Goal: Information Seeking & Learning: Find specific page/section

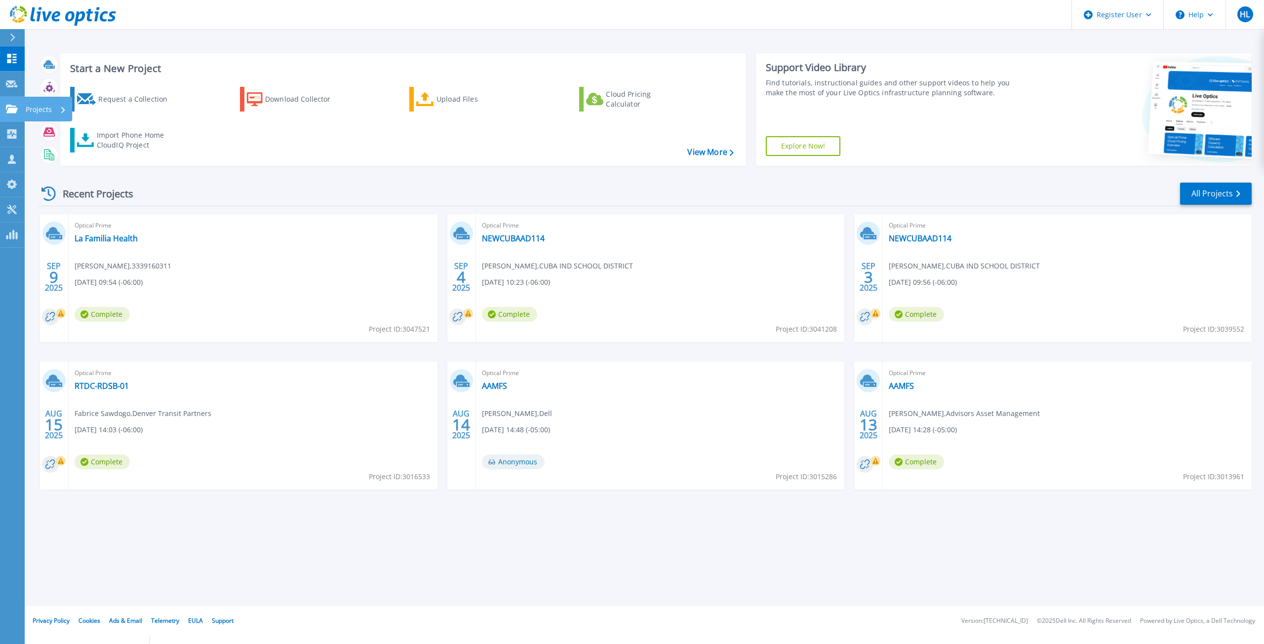
click at [4, 98] on link "Projects Projects" at bounding box center [12, 109] width 25 height 25
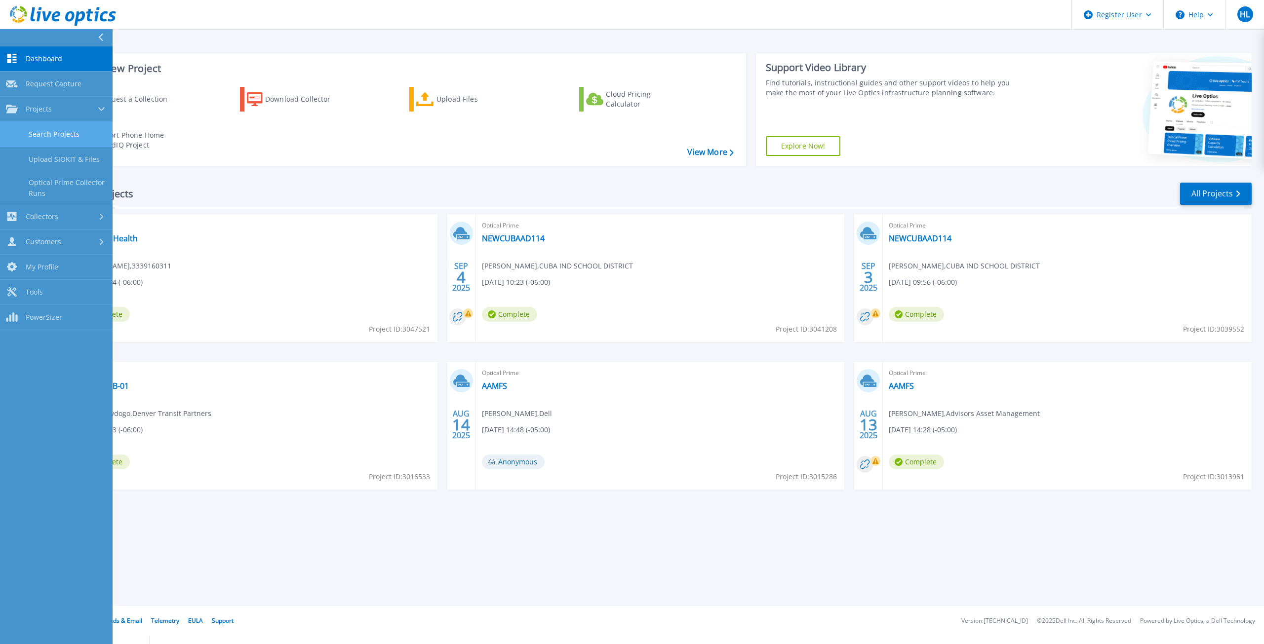
click at [21, 127] on link "Search Projects" at bounding box center [56, 134] width 113 height 25
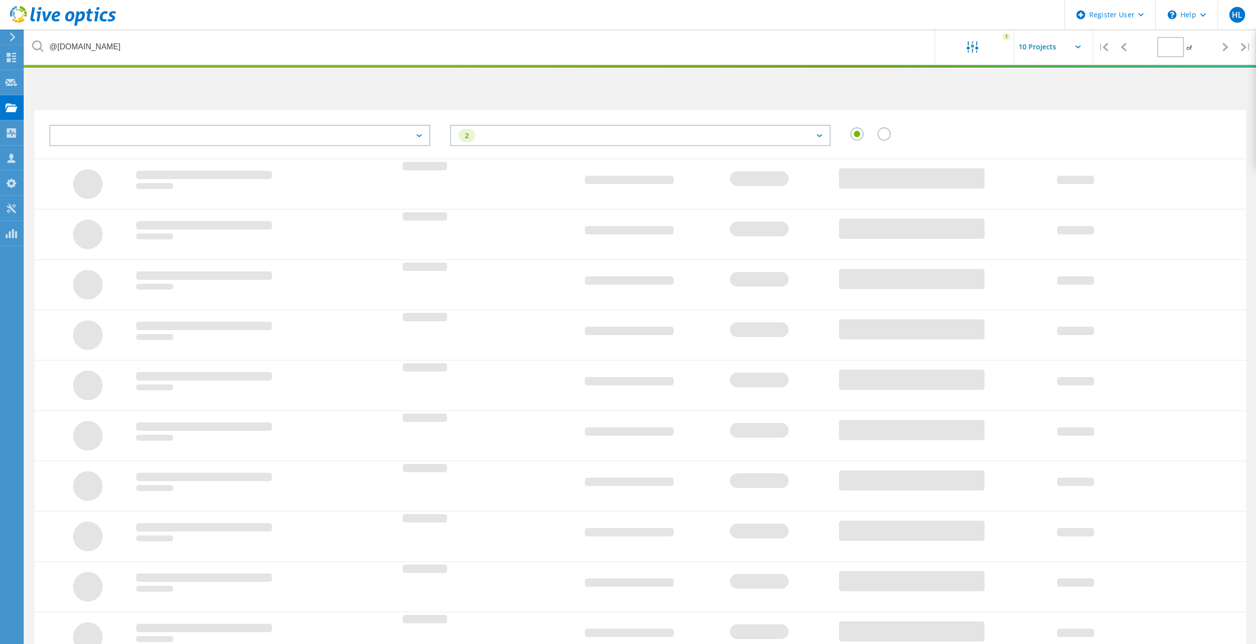
type input "1"
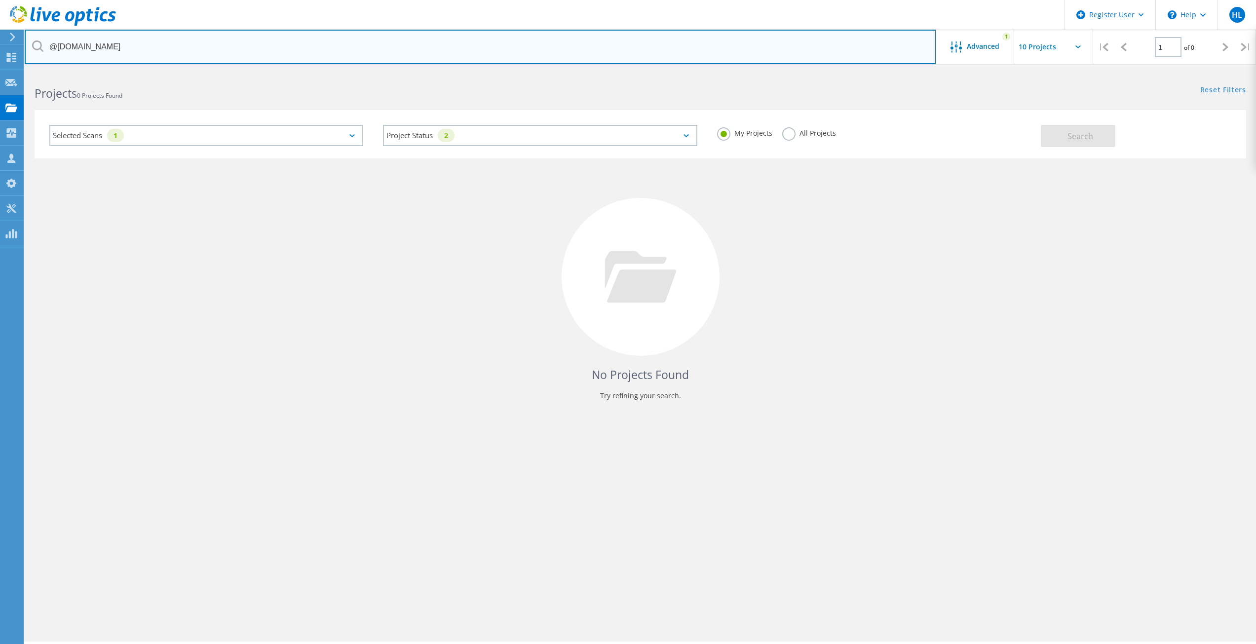
click at [122, 53] on input "@[DOMAIN_NAME]" at bounding box center [480, 47] width 911 height 35
click at [121, 53] on input "@[DOMAIN_NAME]" at bounding box center [480, 47] width 911 height 35
paste input "apaschall@bankofsw"
drag, startPoint x: 86, startPoint y: 43, endPoint x: 46, endPoint y: 48, distance: 39.8
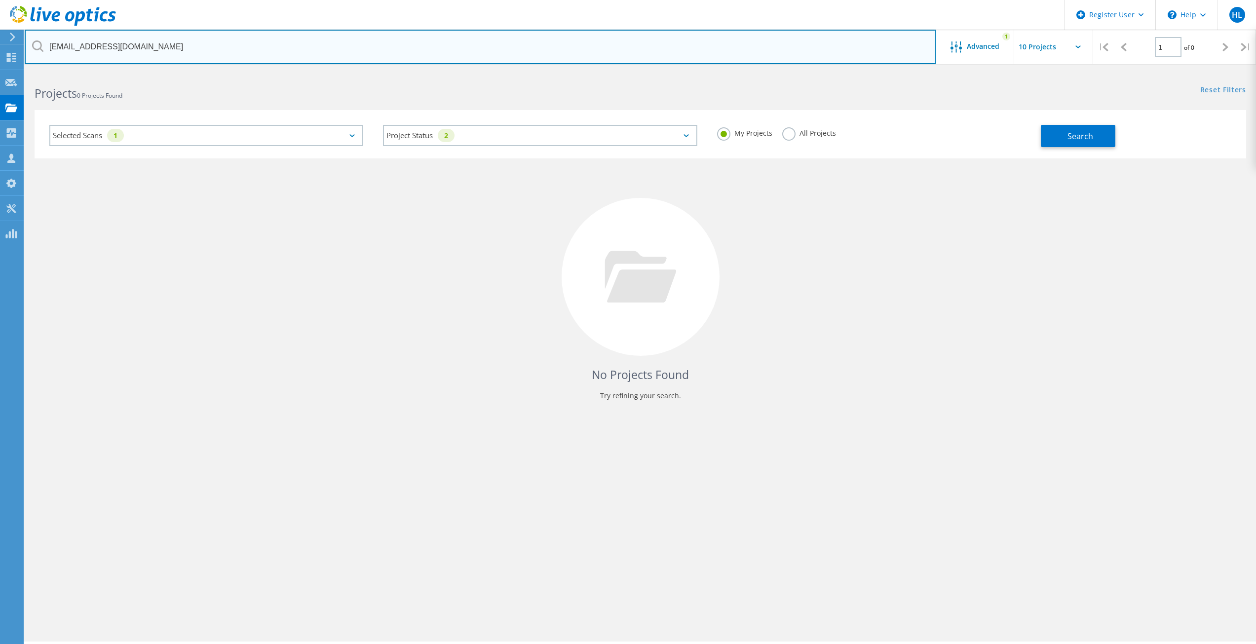
click at [46, 48] on input "apaschall@bankofsw.com" at bounding box center [480, 47] width 911 height 35
type input "@[DOMAIN_NAME]"
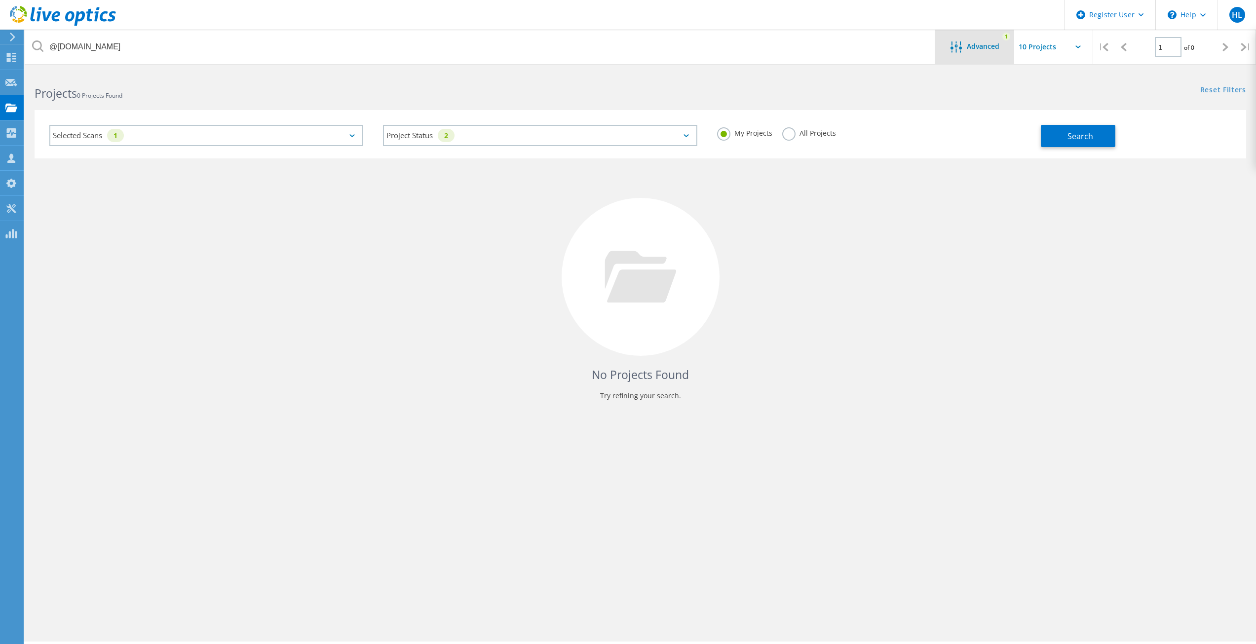
click at [992, 47] on span "Advanced" at bounding box center [983, 46] width 33 height 7
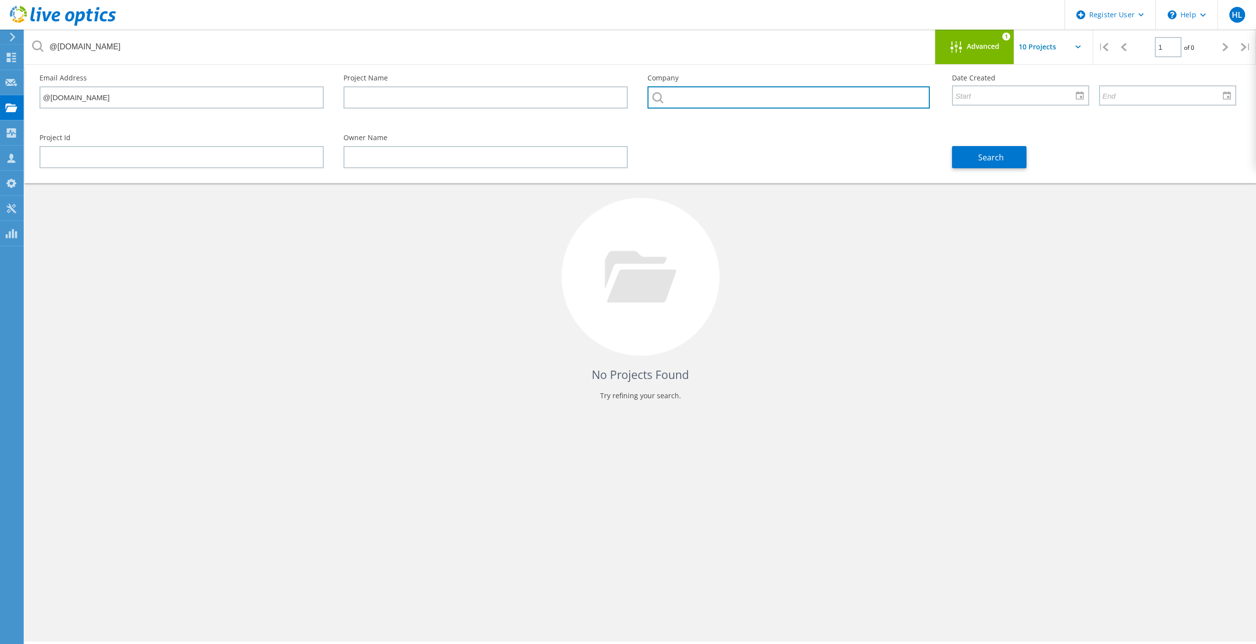
click at [820, 100] on input "text" at bounding box center [789, 97] width 282 height 22
drag, startPoint x: 259, startPoint y: 97, endPoint x: 252, endPoint y: 97, distance: 6.9
click at [258, 97] on input "@[DOMAIN_NAME]" at bounding box center [181, 97] width 284 height 22
click at [252, 97] on input "@[DOMAIN_NAME]" at bounding box center [181, 97] width 284 height 22
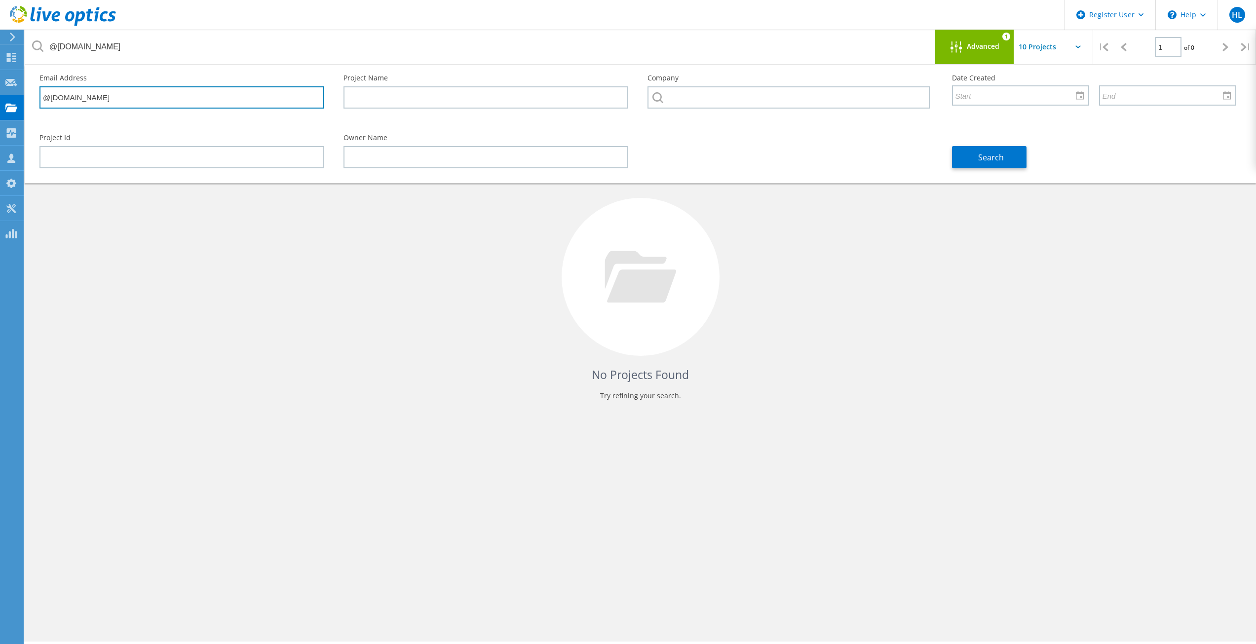
paste input "apaschall@bankofsw."
click at [252, 97] on input "@highridgemedical.apaschall@bankofsw.com" at bounding box center [181, 97] width 284 height 22
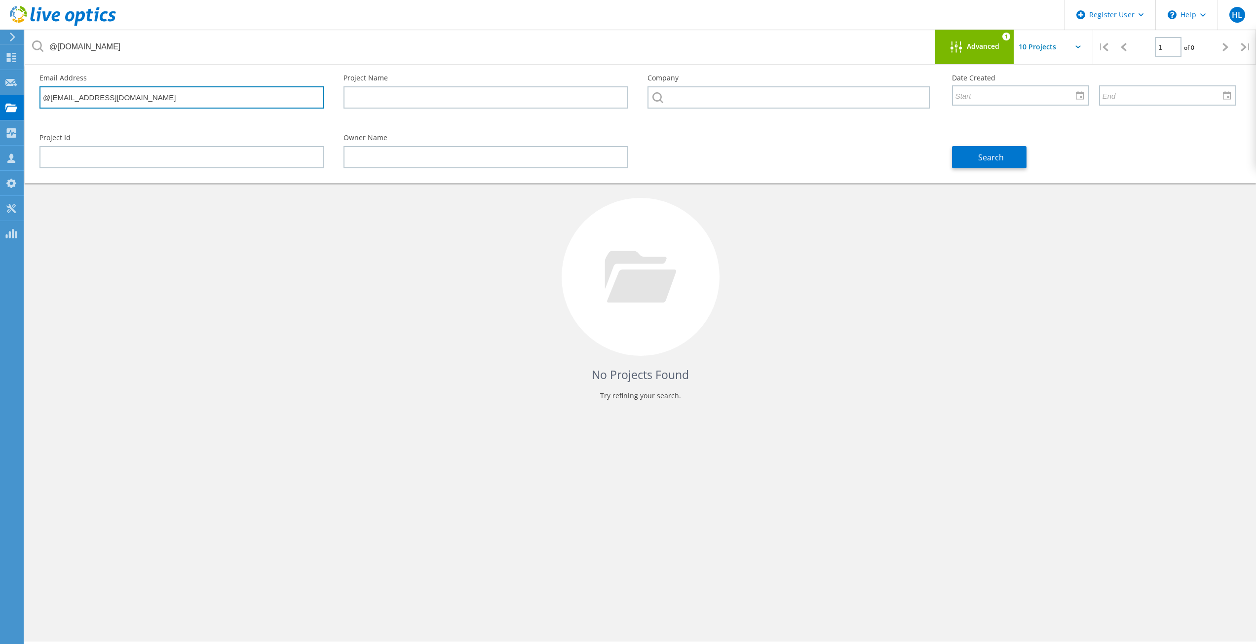
paste input "text"
drag, startPoint x: 76, startPoint y: 97, endPoint x: 6, endPoint y: 78, distance: 71.6
click at [4, 79] on div "Register User \n Help Explore Helpful Articles Contact Support HL Dell User Hun…" at bounding box center [628, 372] width 1256 height 600
type input "@[DOMAIN_NAME]"
click at [1001, 51] on div "Advanced" at bounding box center [975, 47] width 79 height 12
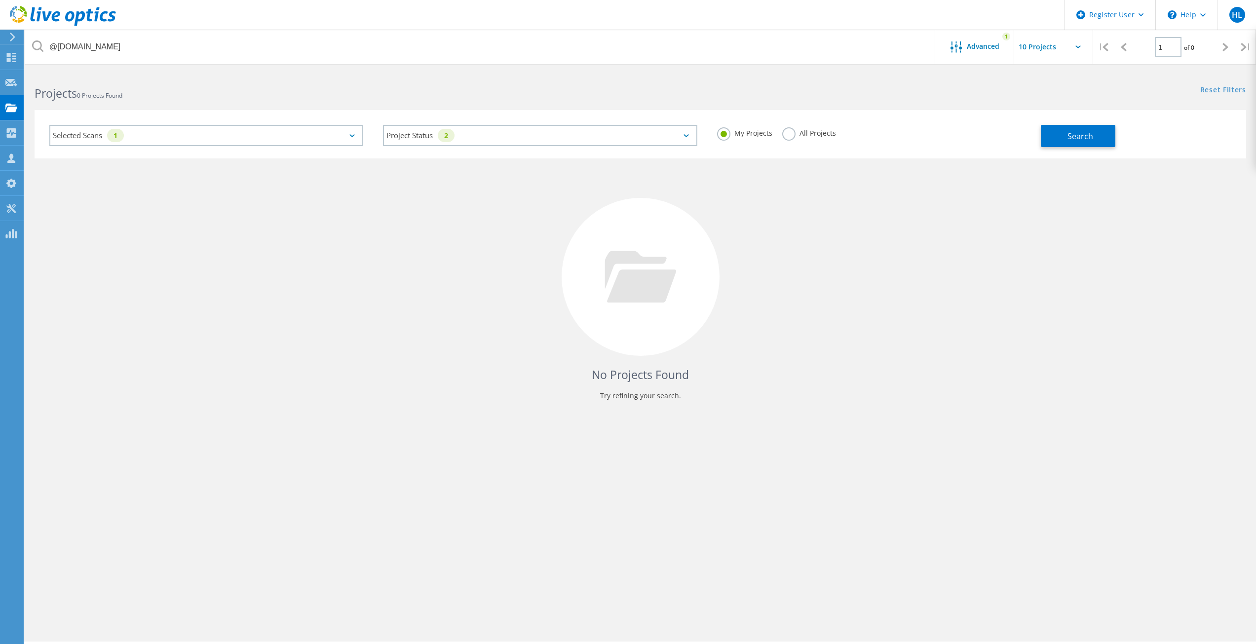
click at [818, 134] on label "All Projects" at bounding box center [809, 131] width 54 height 9
click at [0, 0] on input "All Projects" at bounding box center [0, 0] width 0 height 0
click at [991, 49] on span "Advanced" at bounding box center [983, 46] width 33 height 7
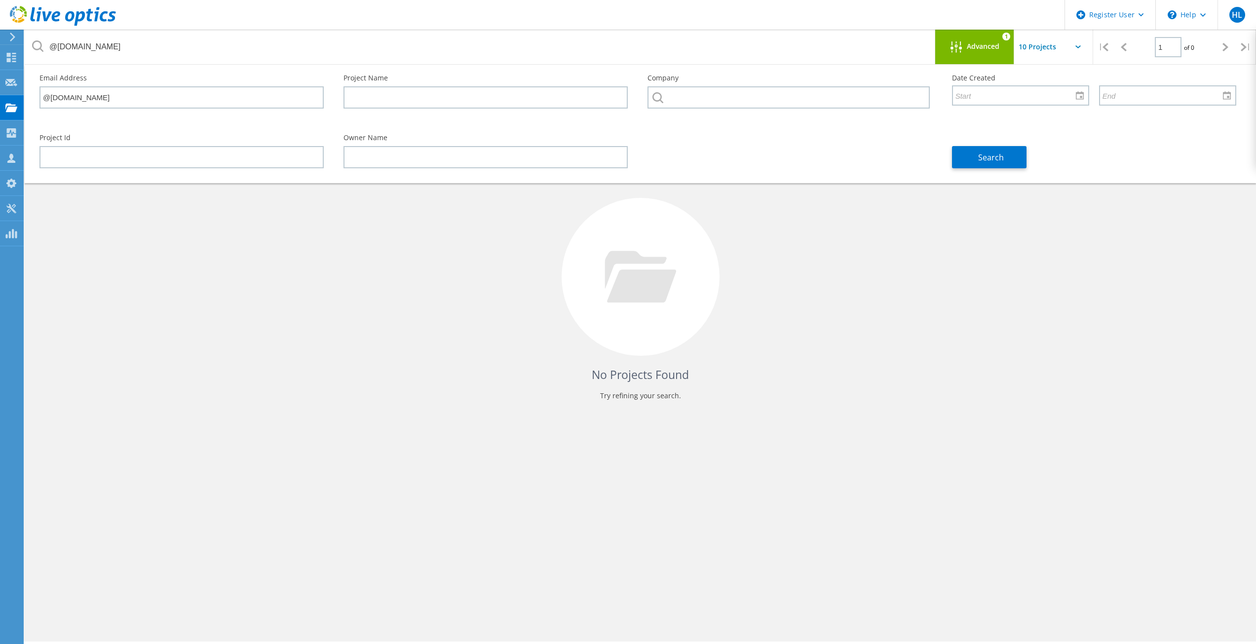
click at [1005, 145] on div "Search" at bounding box center [1094, 151] width 304 height 54
click at [1000, 158] on span "Search" at bounding box center [991, 157] width 26 height 11
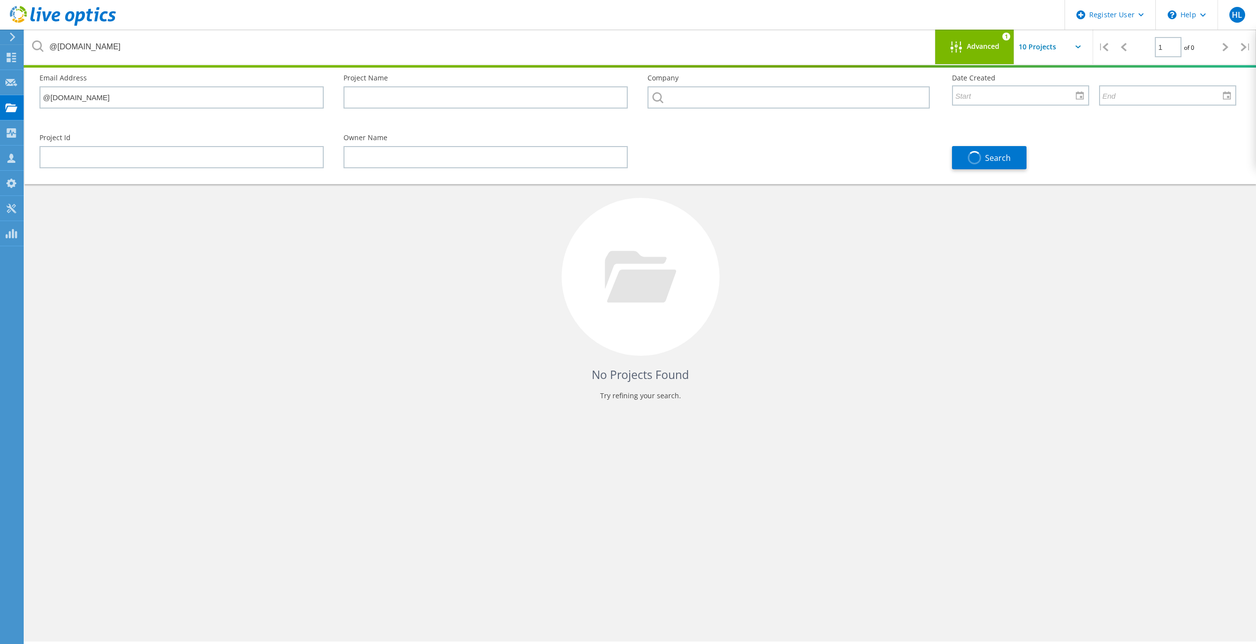
click at [974, 48] on span "Advanced" at bounding box center [983, 46] width 33 height 7
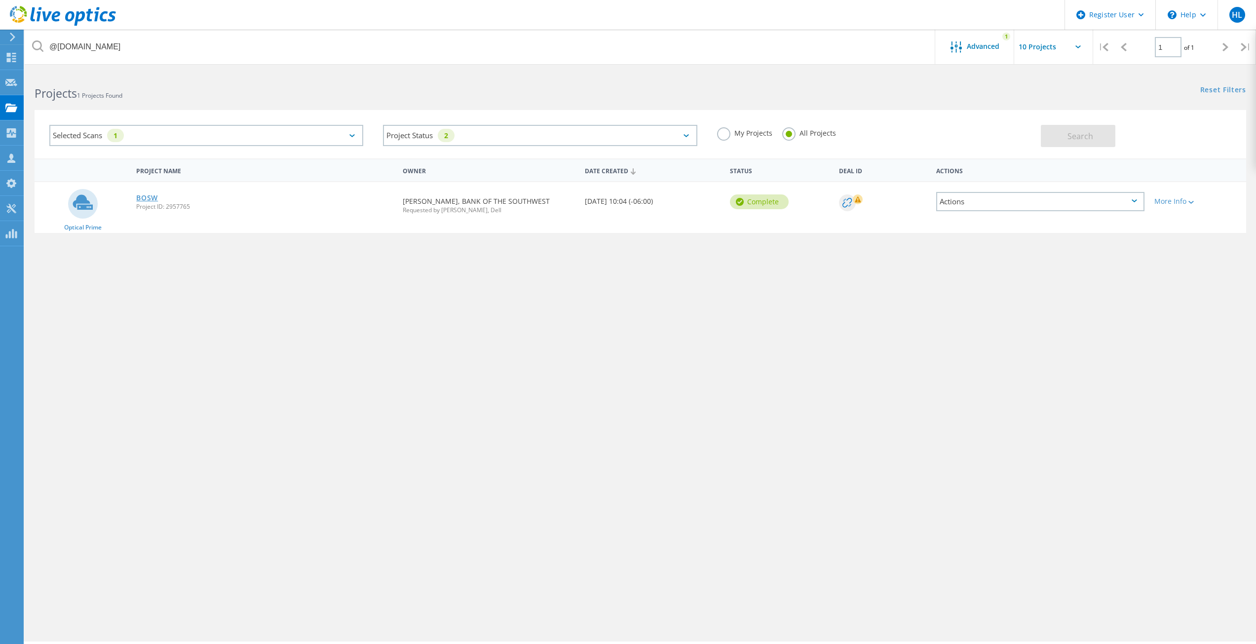
click at [156, 198] on link "BOSW" at bounding box center [147, 198] width 22 height 7
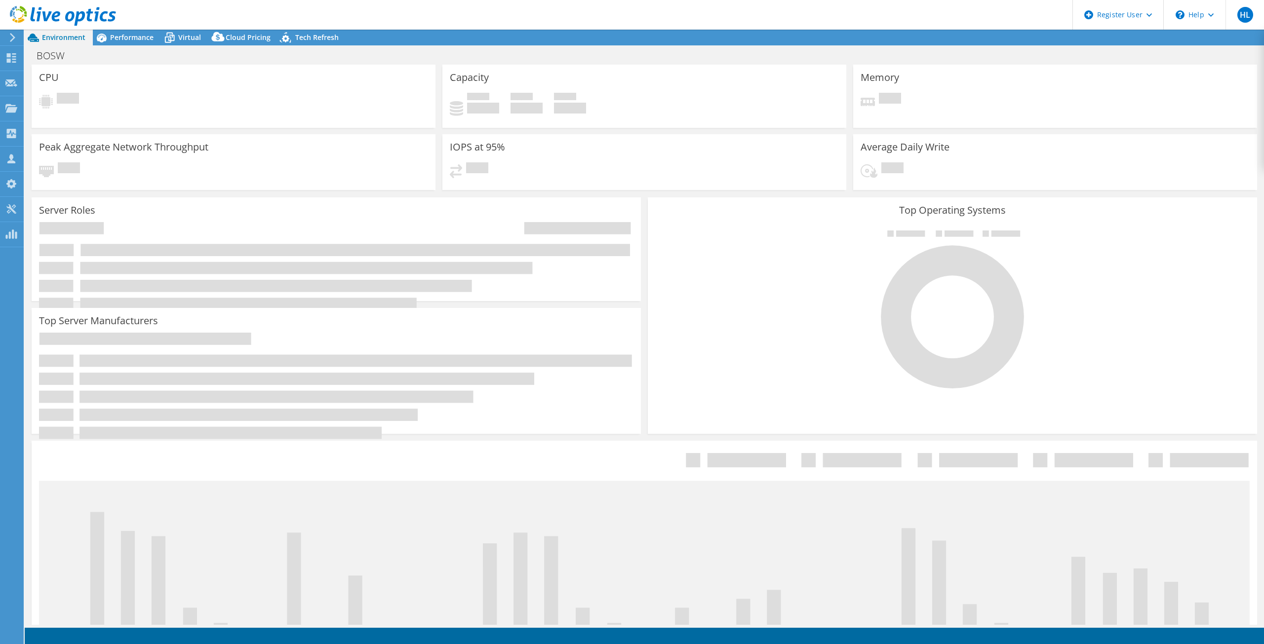
select select "USD"
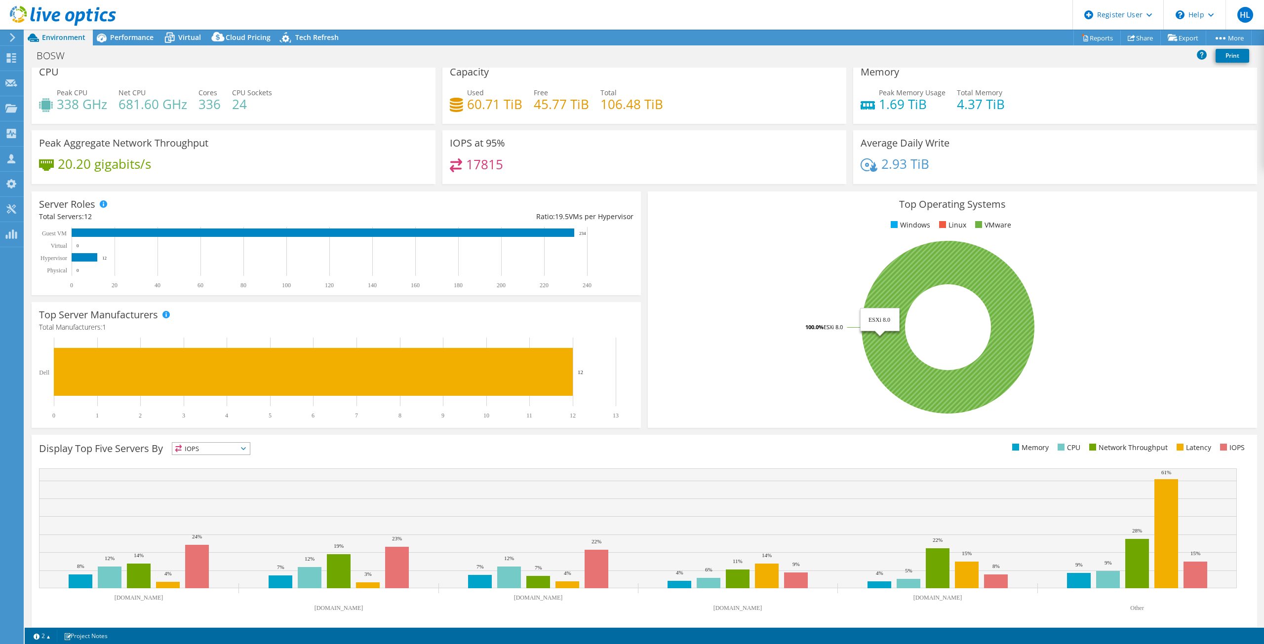
scroll to position [15, 0]
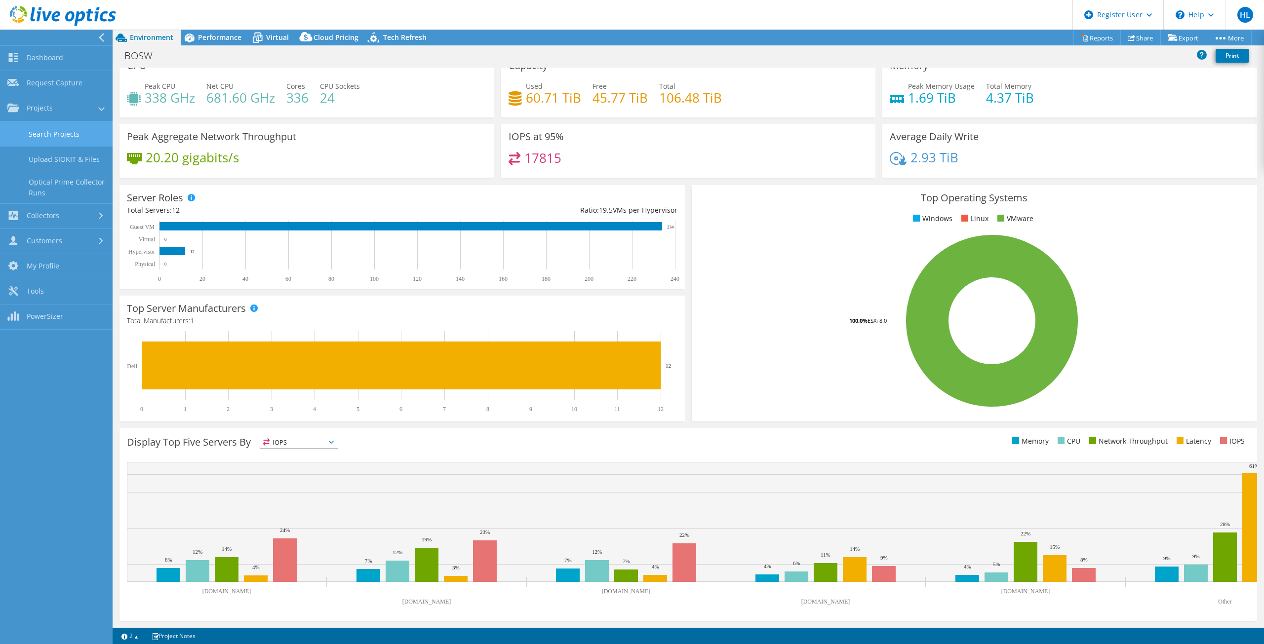
click at [17, 133] on link "Search Projects" at bounding box center [56, 133] width 113 height 25
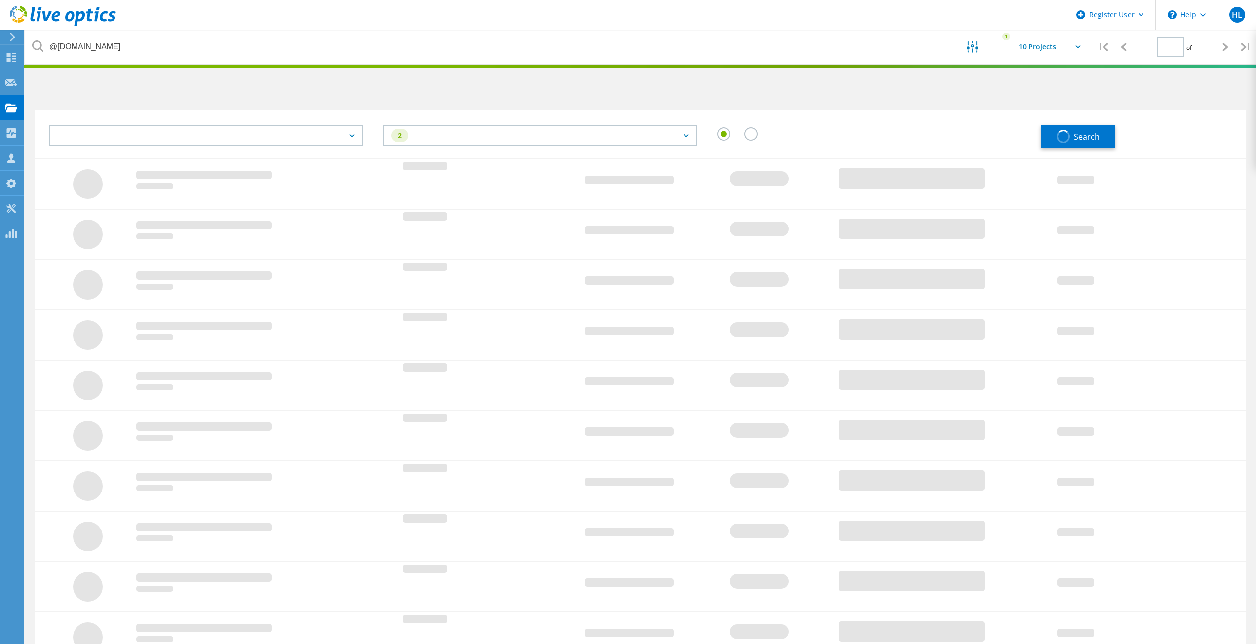
type input "1"
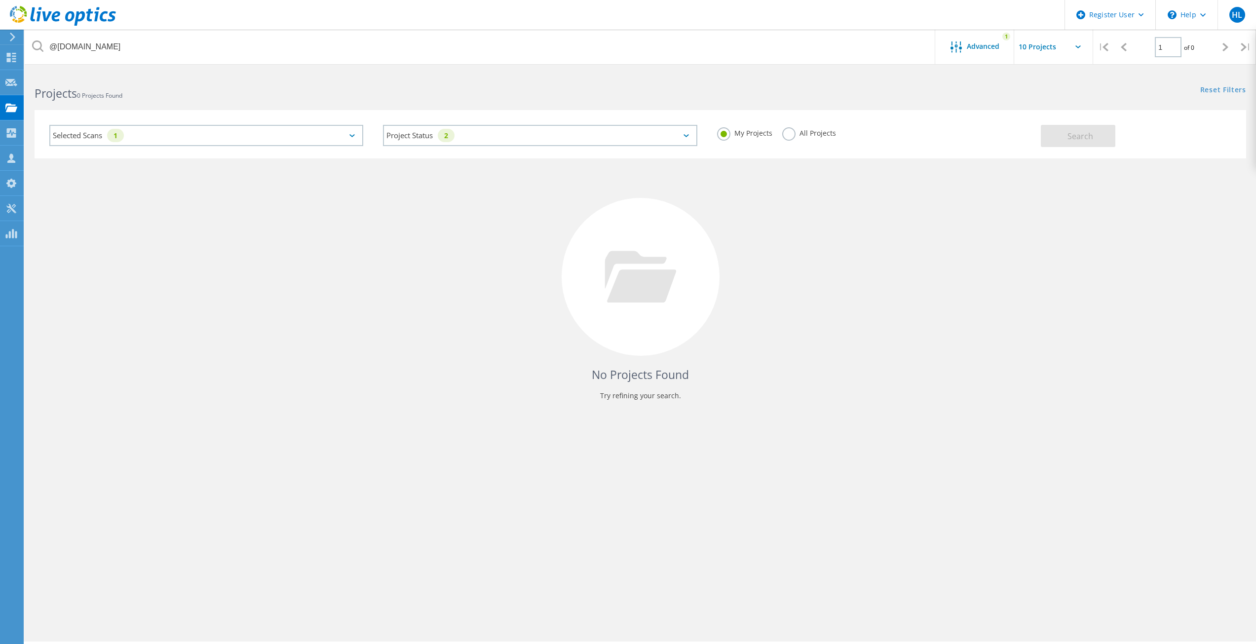
click at [212, 79] on div "Projects 0 Projects Found" at bounding box center [333, 85] width 616 height 26
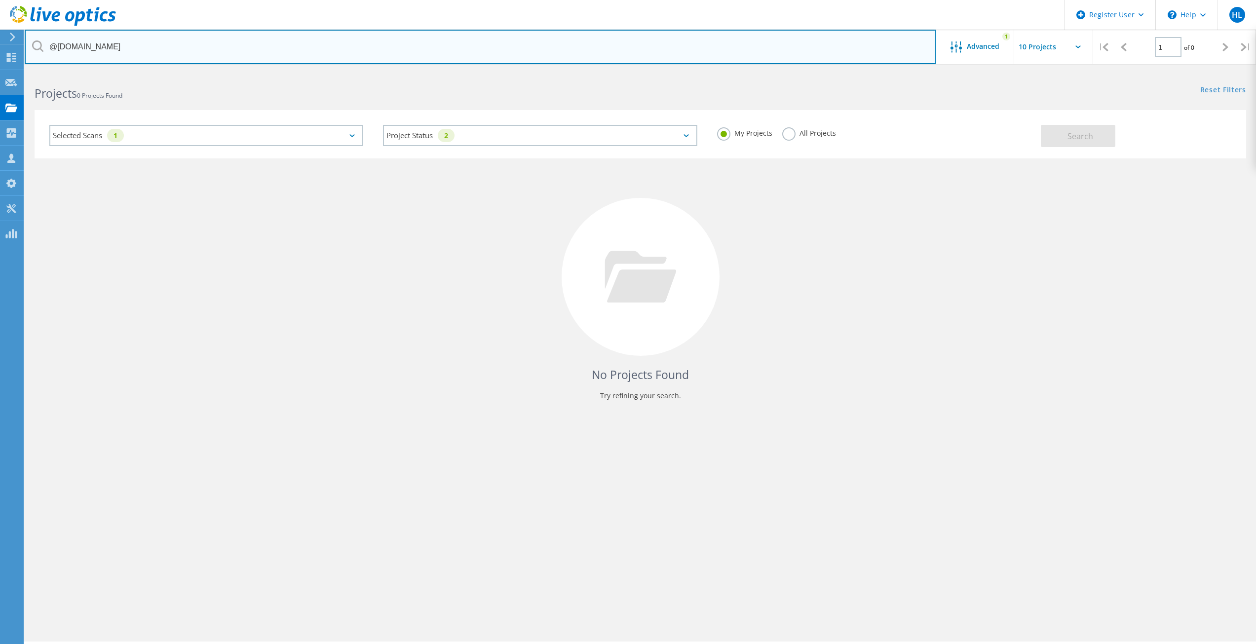
click at [134, 42] on input "@[DOMAIN_NAME]" at bounding box center [480, 47] width 911 height 35
paste input "[PERSON_NAME].[PERSON_NAME]@highridgemedical"
click at [95, 46] on input "[PERSON_NAME][EMAIL_ADDRESS][PERSON_NAME][DOMAIN_NAME]" at bounding box center [480, 47] width 911 height 35
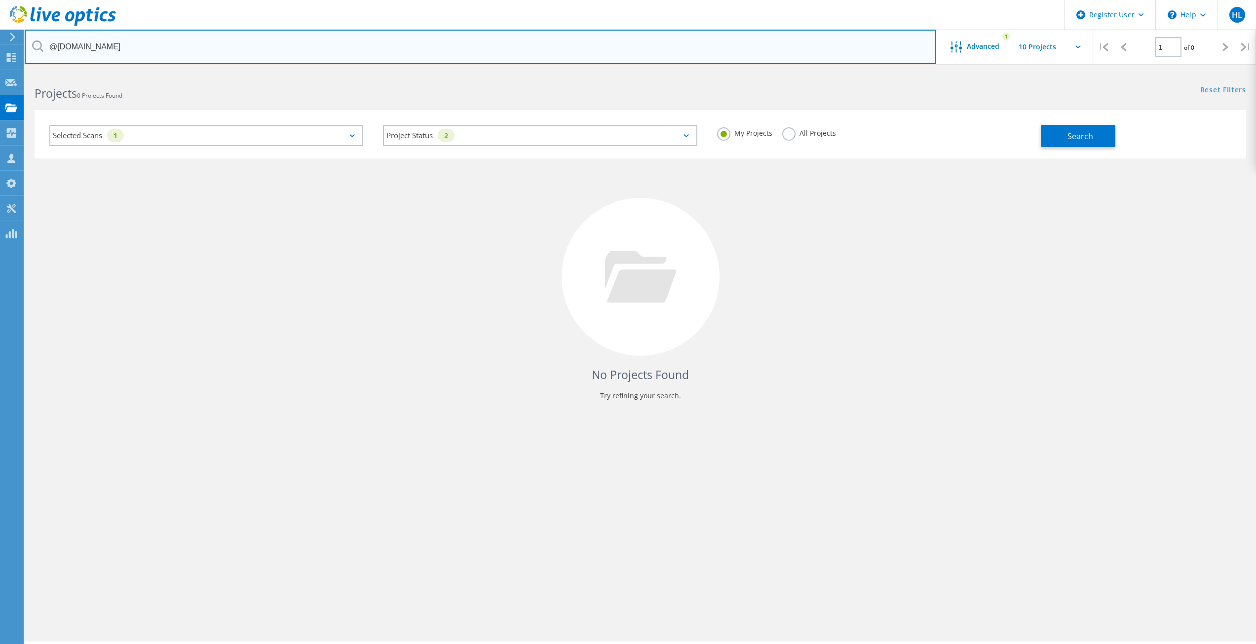
type input "@[DOMAIN_NAME]"
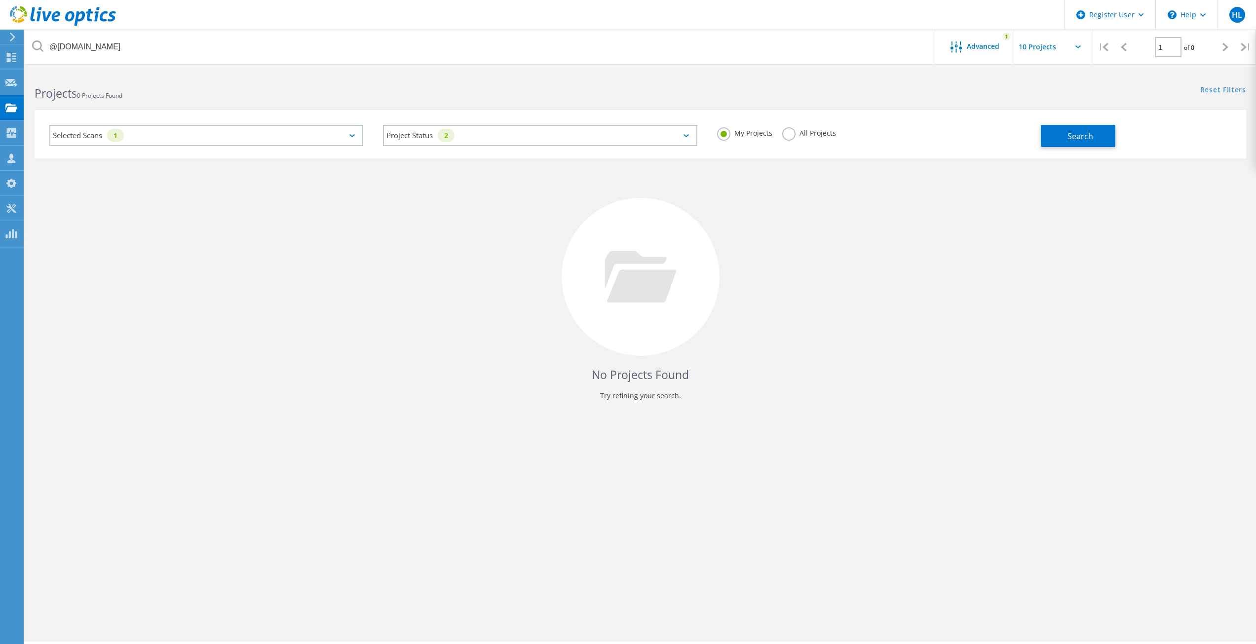
click at [791, 123] on div "My Projects All Projects" at bounding box center [874, 133] width 334 height 37
drag, startPoint x: 798, startPoint y: 125, endPoint x: 798, endPoint y: 130, distance: 5.5
click at [798, 127] on div "My Projects All Projects" at bounding box center [874, 133] width 334 height 37
click at [798, 130] on label "All Projects" at bounding box center [809, 131] width 54 height 9
click at [0, 0] on input "All Projects" at bounding box center [0, 0] width 0 height 0
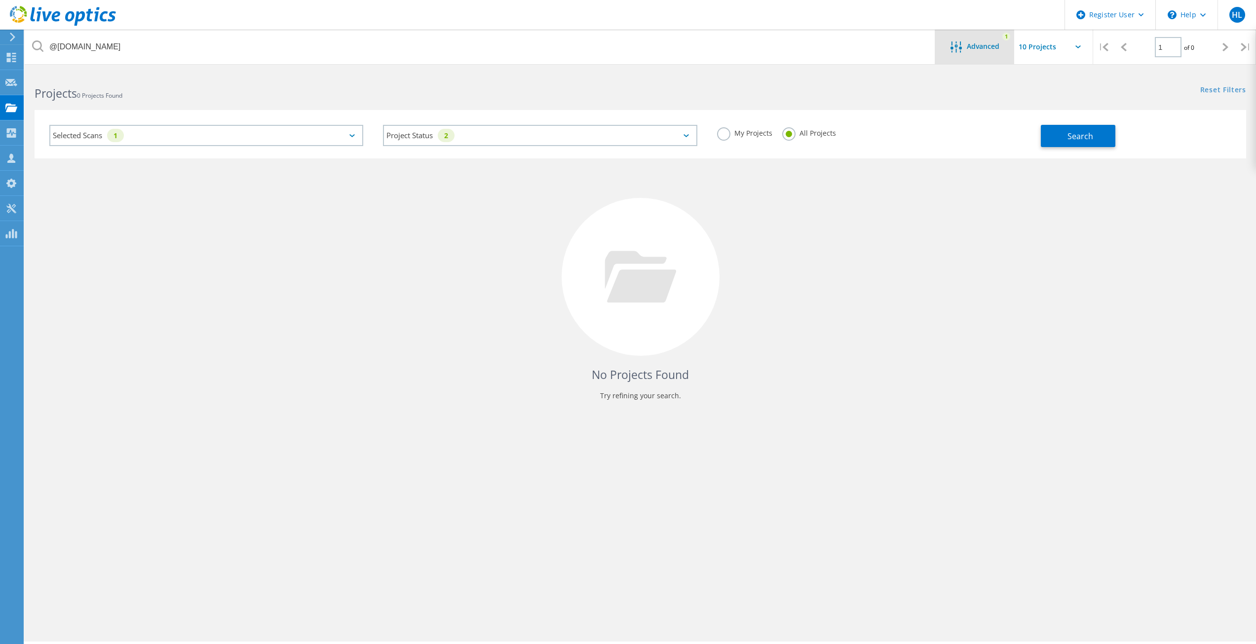
click at [955, 57] on div "Advanced 1" at bounding box center [975, 47] width 79 height 35
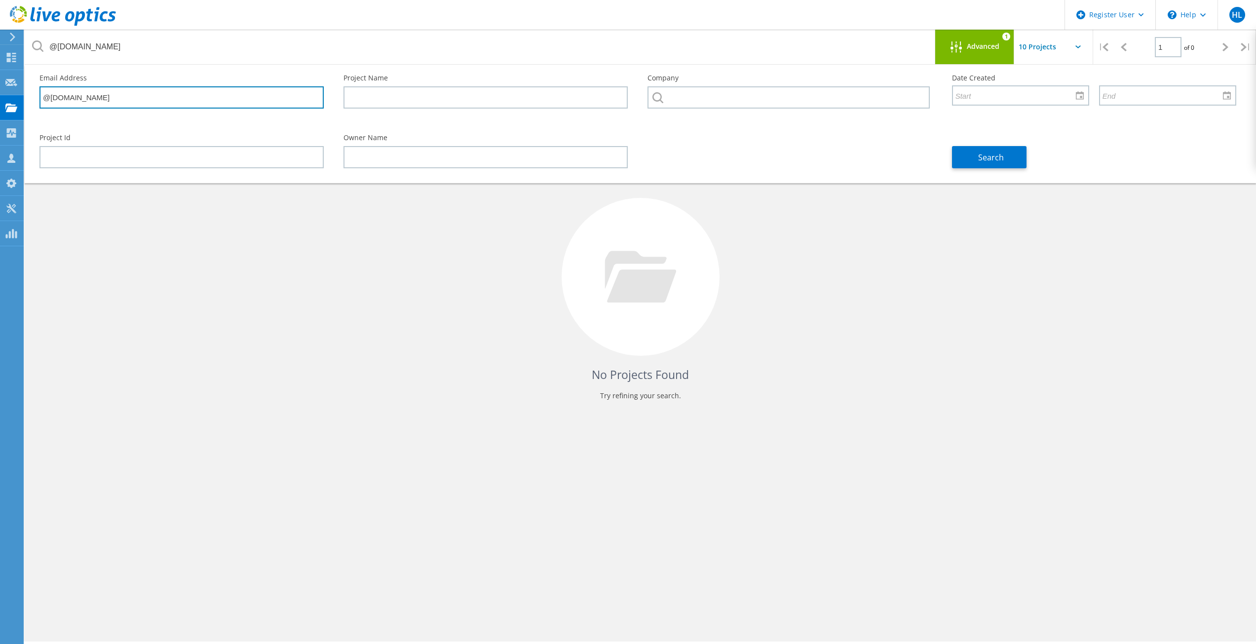
click at [165, 96] on input "@[DOMAIN_NAME]" at bounding box center [181, 97] width 284 height 22
paste input "[PERSON_NAME].[PERSON_NAME]@highridgemedical"
click at [84, 100] on input "[PERSON_NAME][EMAIL_ADDRESS][PERSON_NAME][DOMAIN_NAME]" at bounding box center [181, 97] width 284 height 22
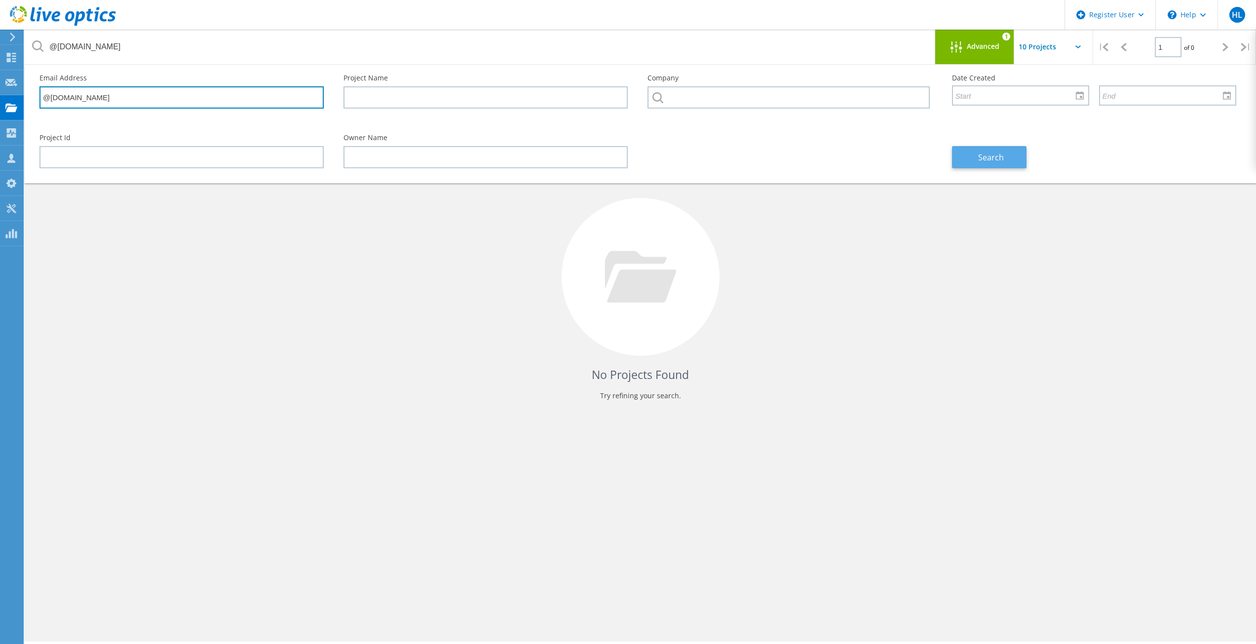
type input "@[DOMAIN_NAME]"
click at [992, 165] on button "Search" at bounding box center [989, 157] width 75 height 22
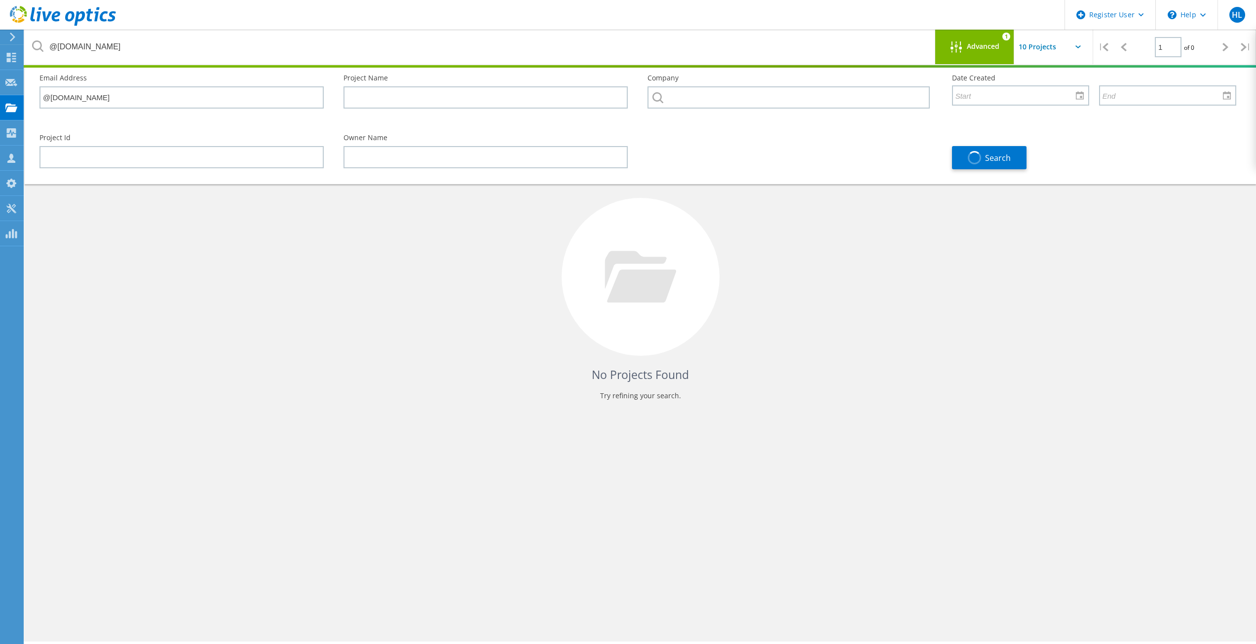
click at [964, 50] on div at bounding box center [959, 47] width 16 height 12
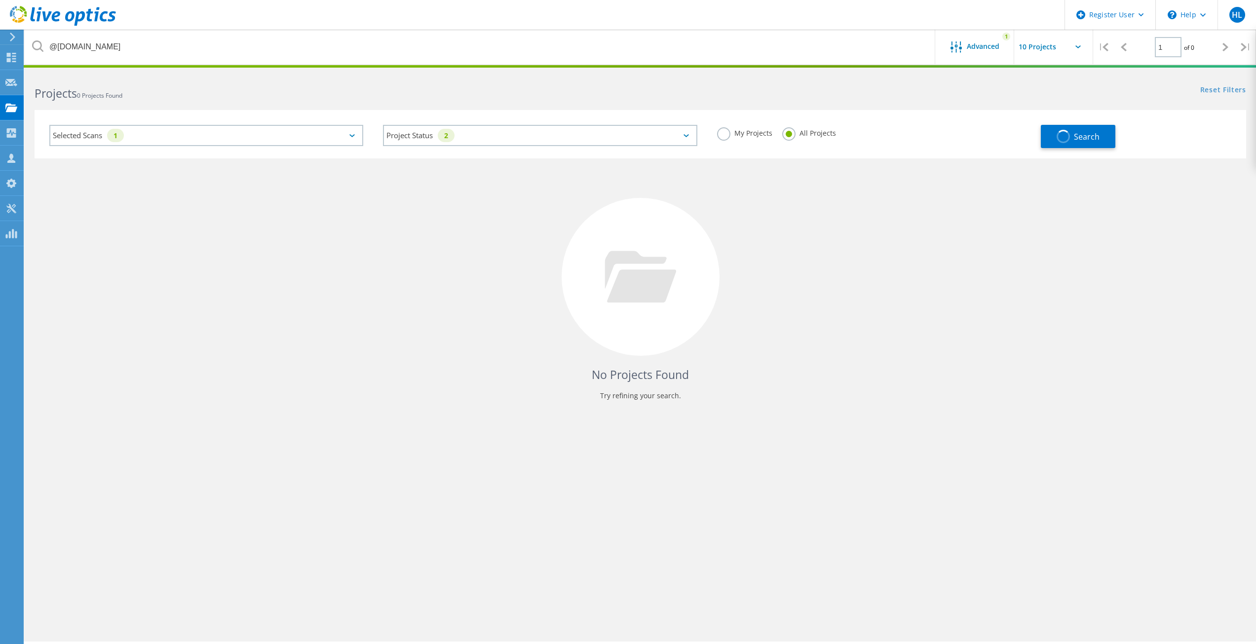
click at [607, 240] on div at bounding box center [641, 277] width 158 height 158
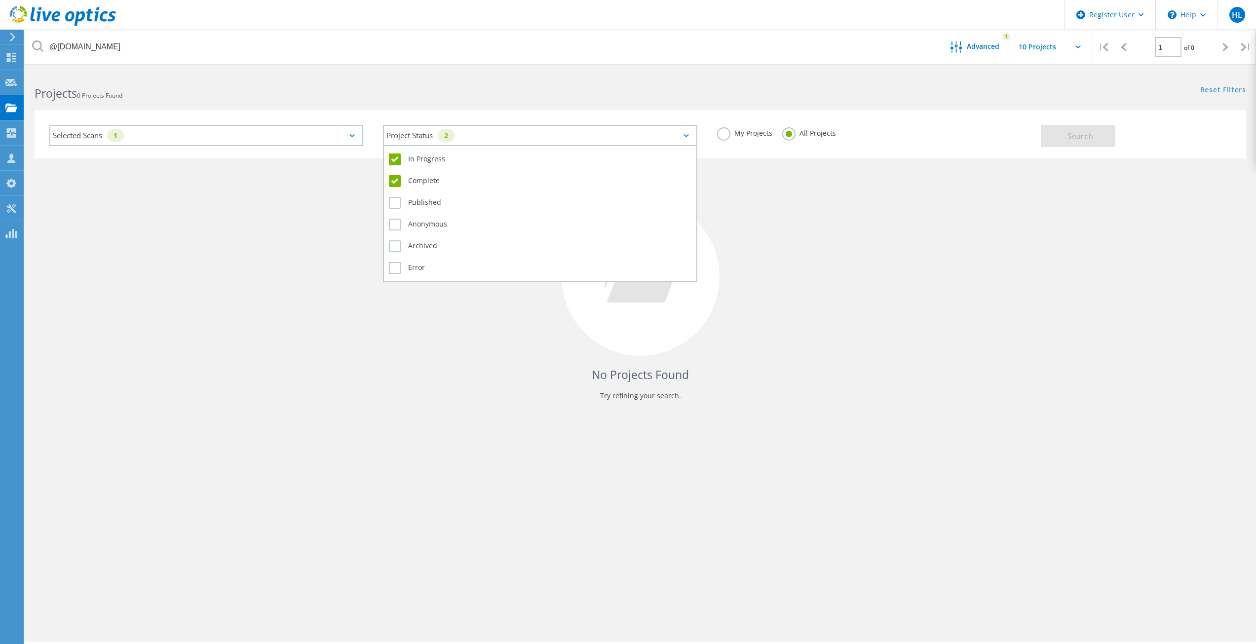
click at [612, 126] on div "Project Status 2" at bounding box center [540, 135] width 314 height 21
